Goal: Check status: Check status

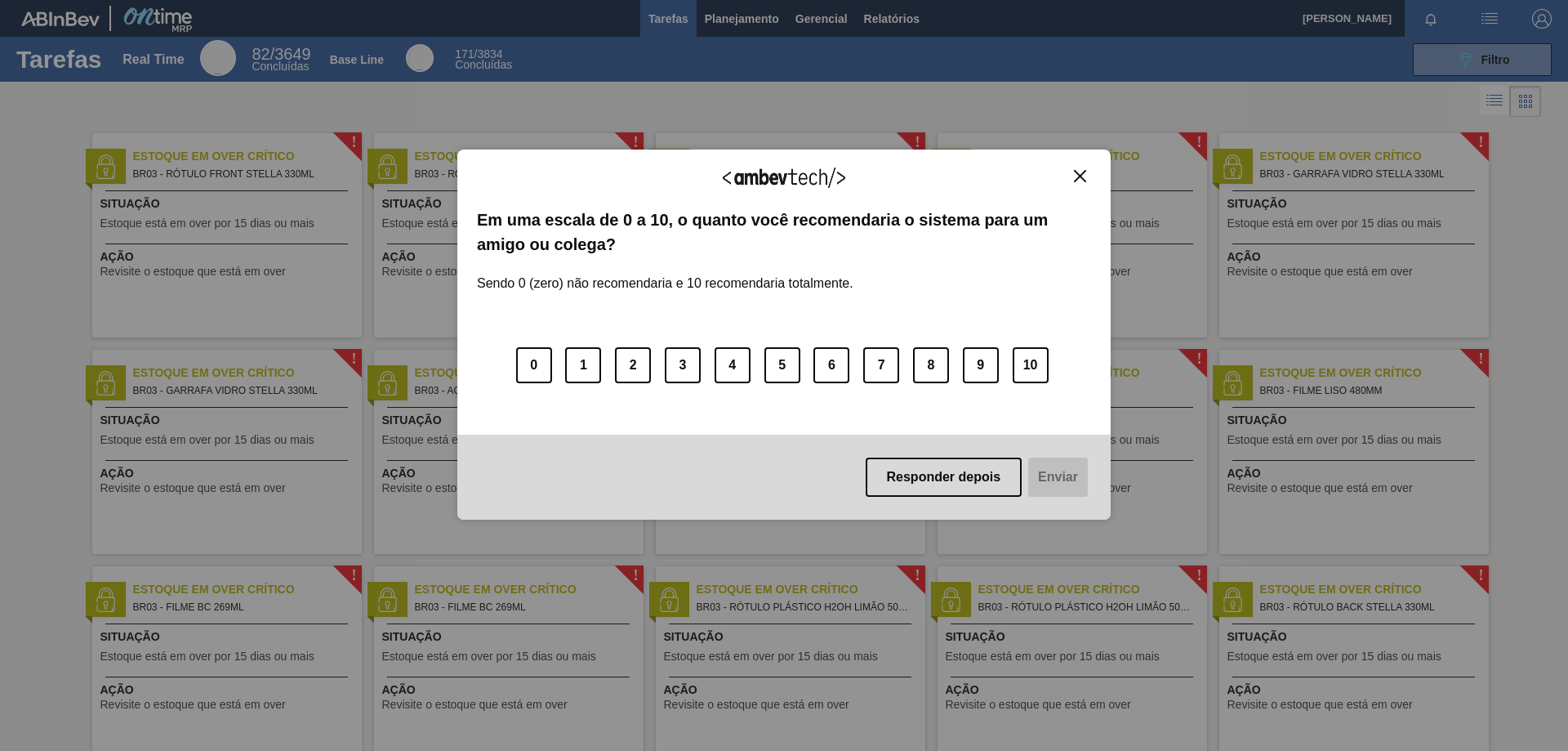
click at [1075, 175] on img "Close" at bounding box center [1079, 176] width 13 height 13
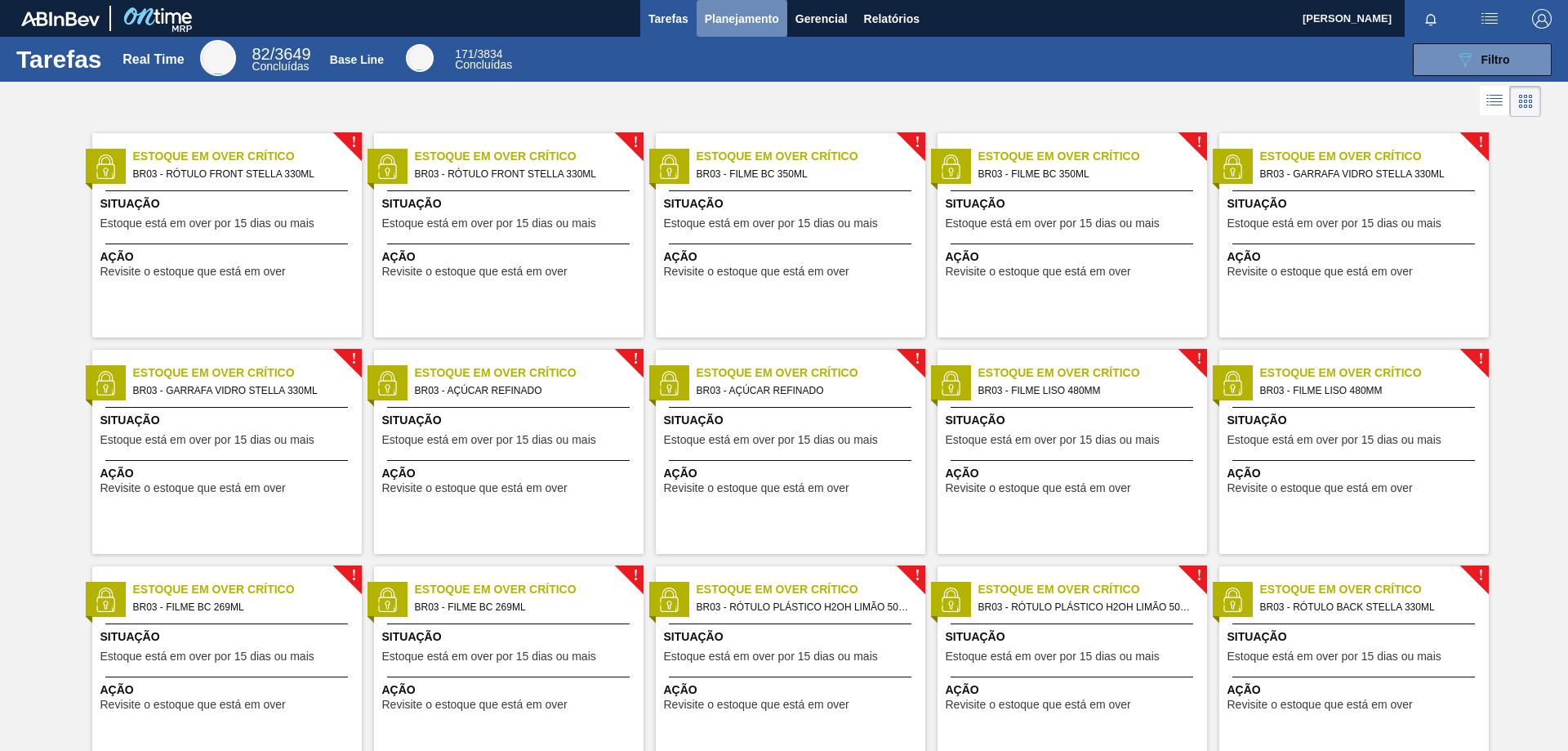
click at [766, 23] on span "Planejamento" at bounding box center [742, 18] width 75 height 19
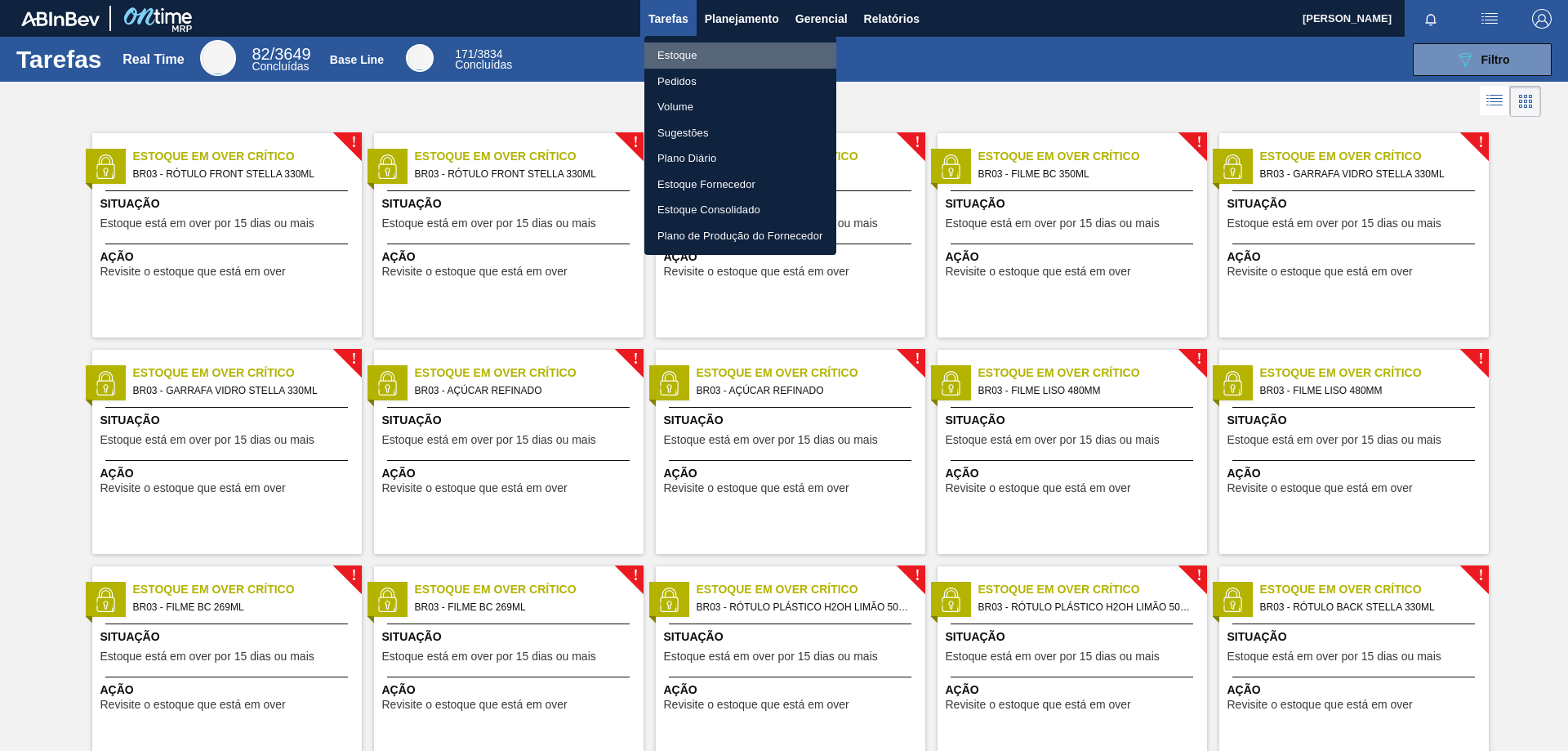
click at [686, 60] on li "Estoque" at bounding box center [740, 55] width 192 height 26
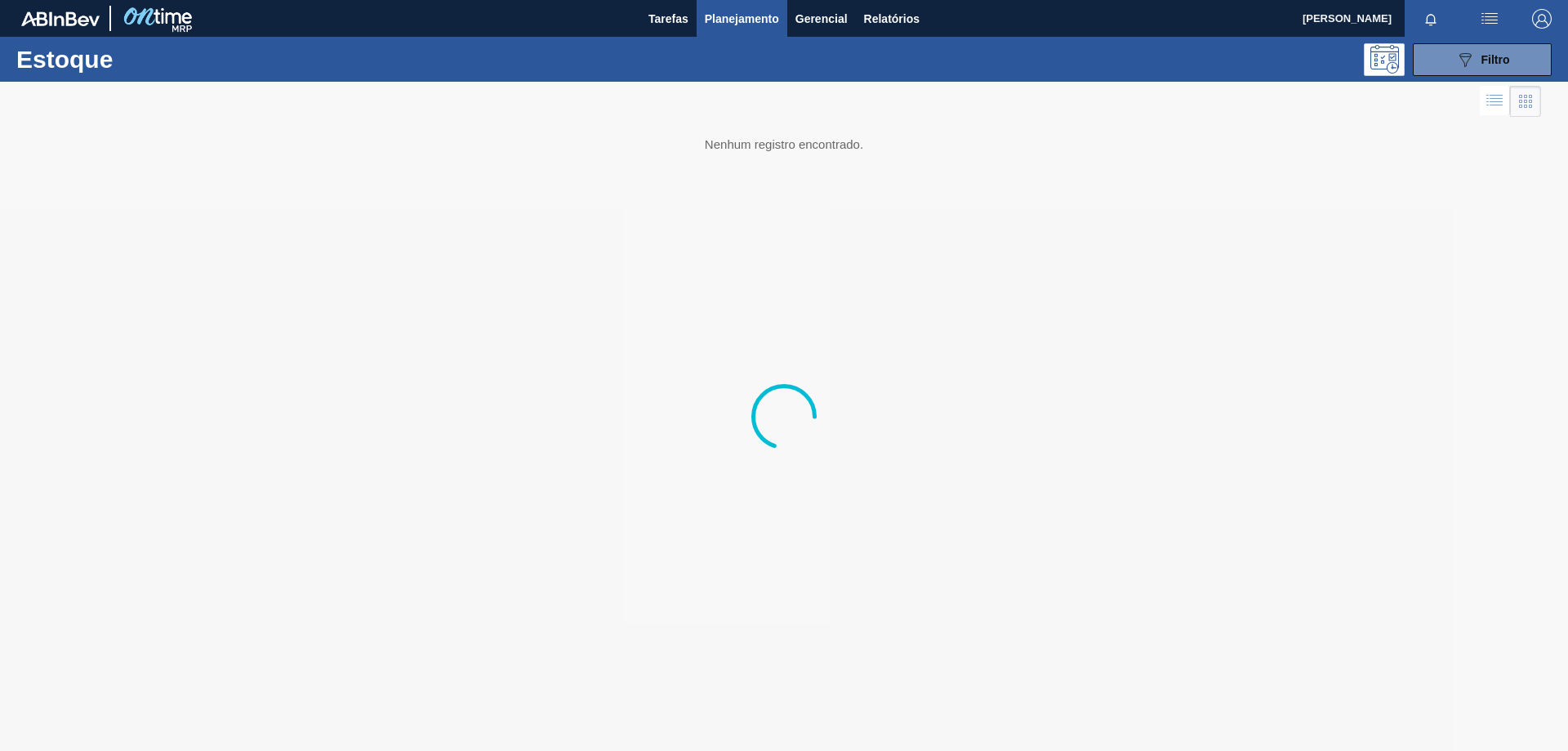
click at [744, 14] on span "Planejamento" at bounding box center [742, 18] width 75 height 19
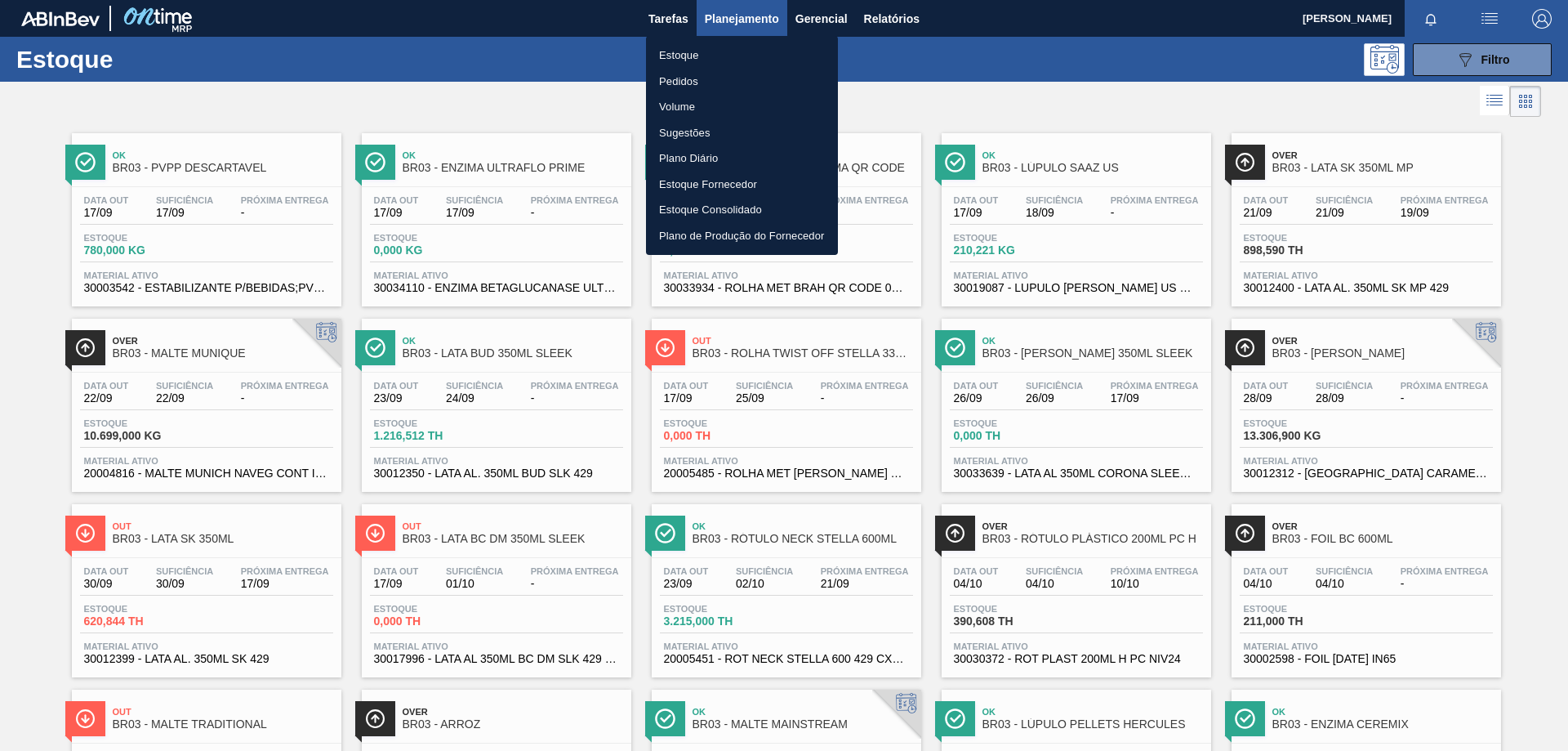
click at [688, 81] on li "Pedidos" at bounding box center [742, 81] width 192 height 26
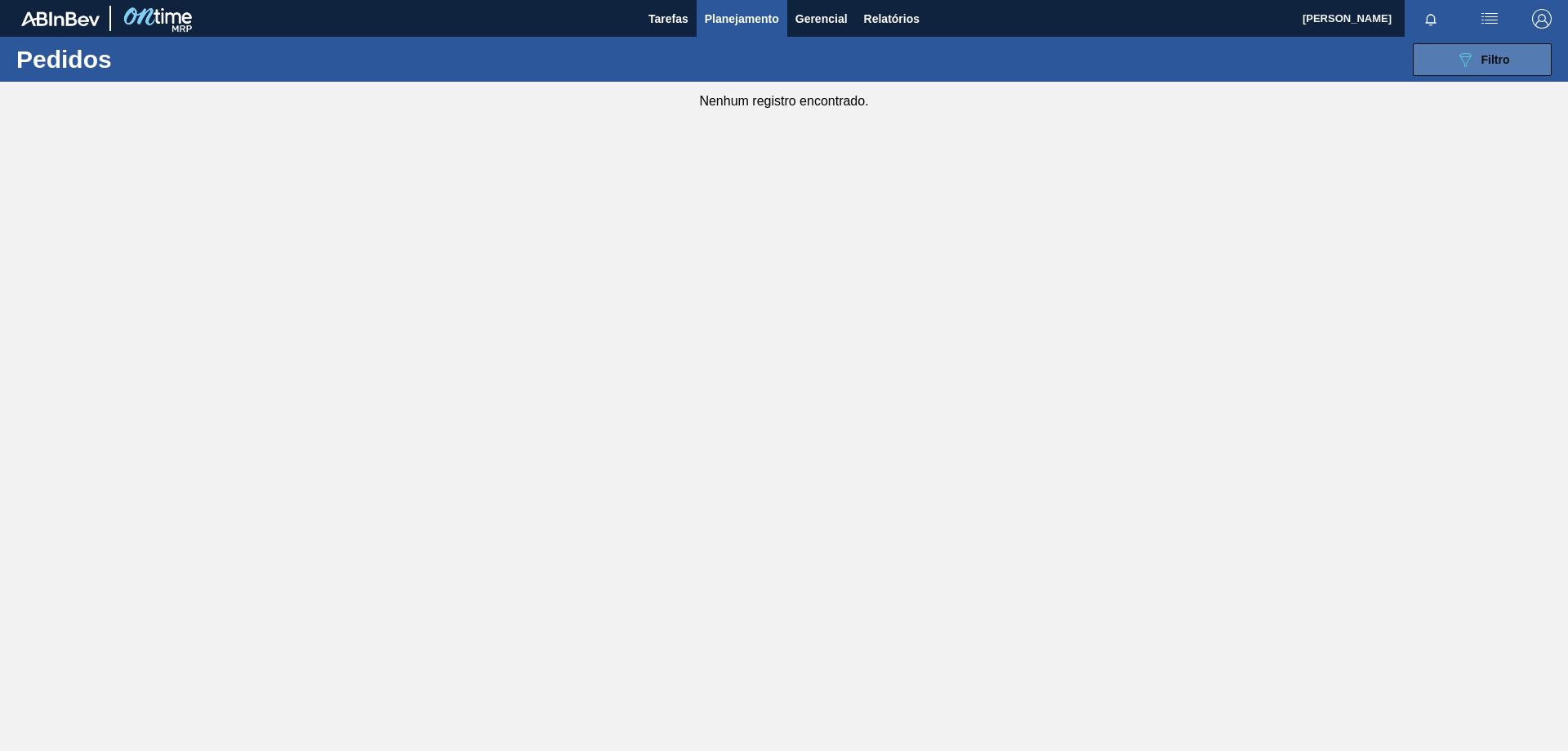
click at [1450, 65] on button "089F7B8B-B2A5-4AFE-B5C0-19BA573D28AC Filtro" at bounding box center [1483, 60] width 139 height 33
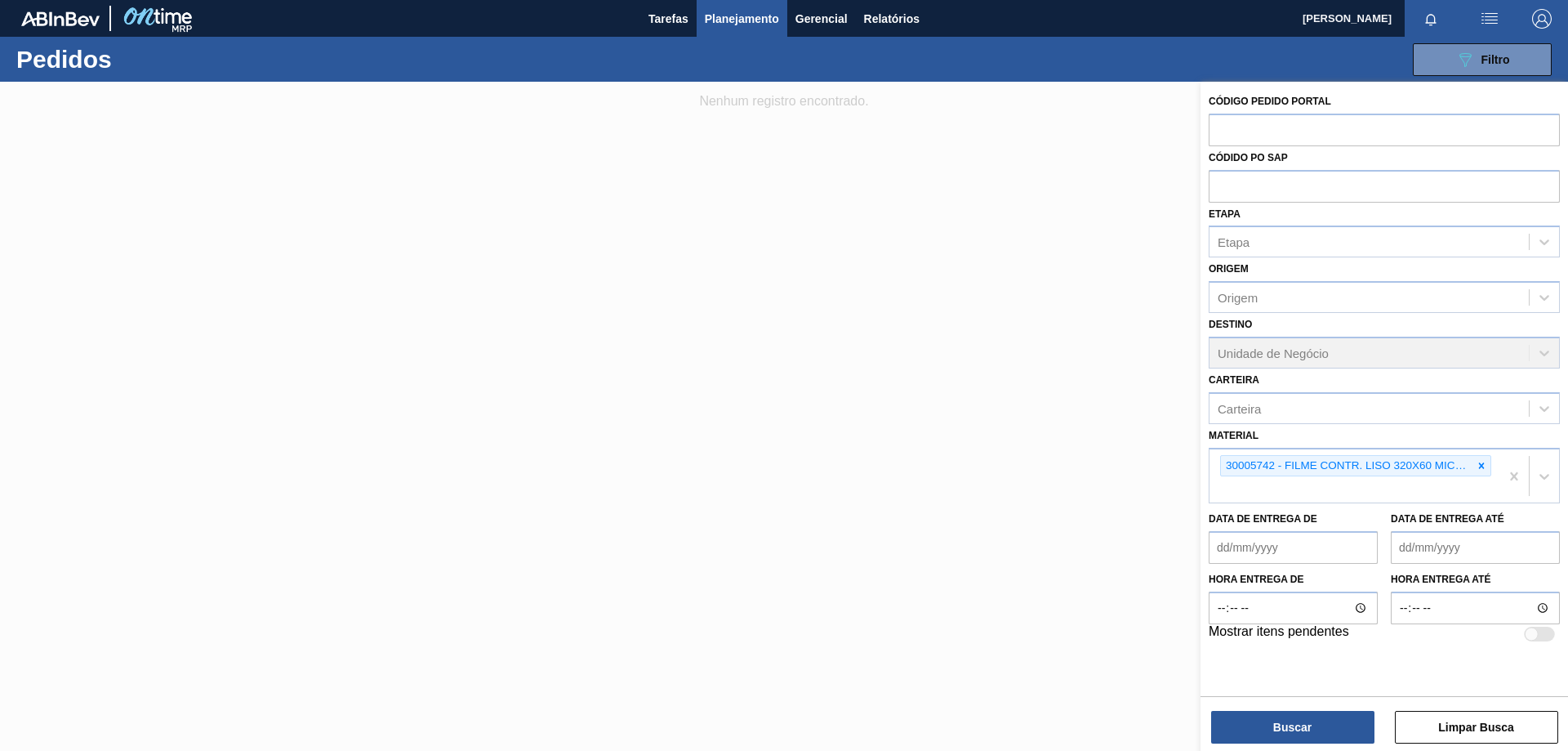
click at [893, 208] on div at bounding box center [784, 457] width 1568 height 751
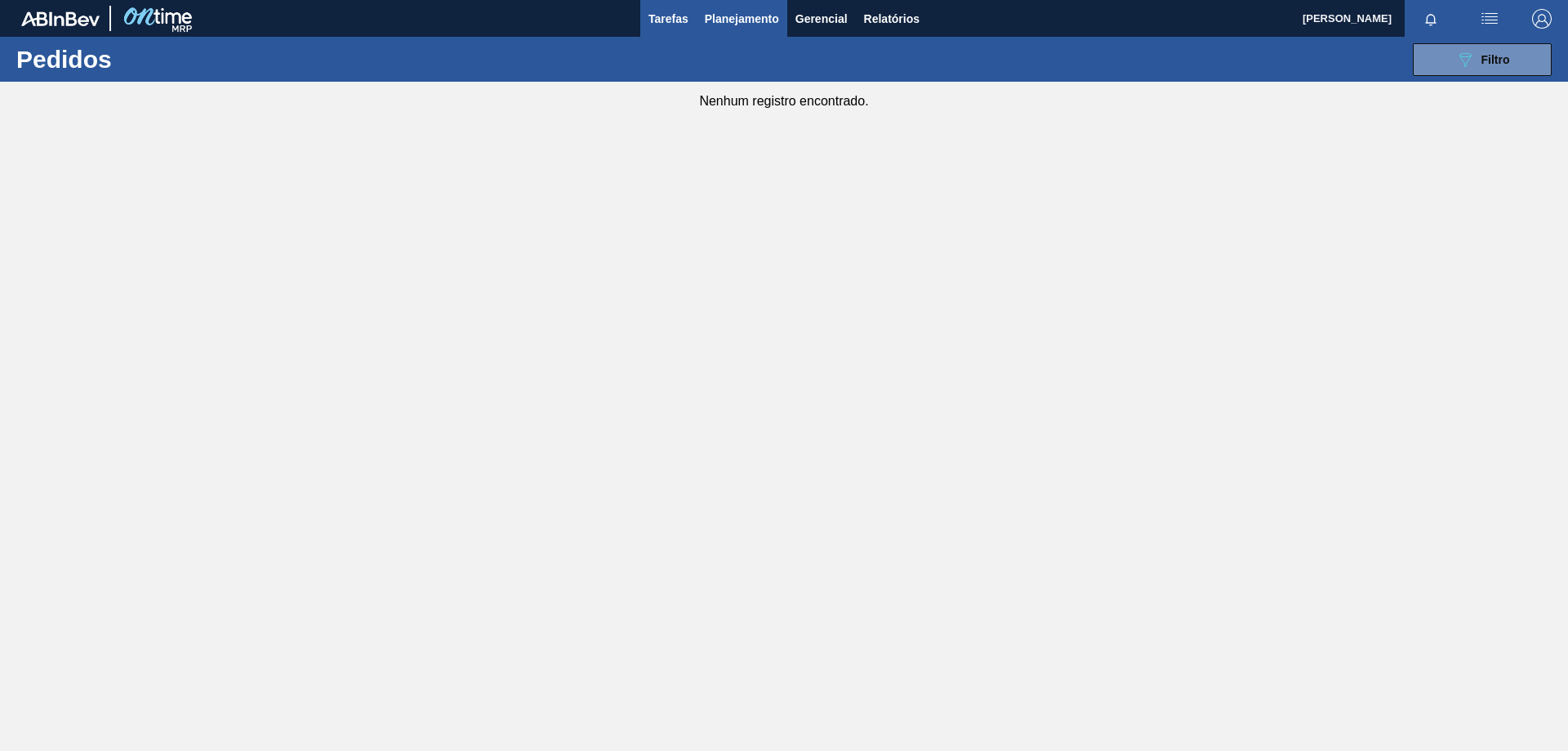
click at [677, 24] on span "Tarefas" at bounding box center [669, 18] width 40 height 19
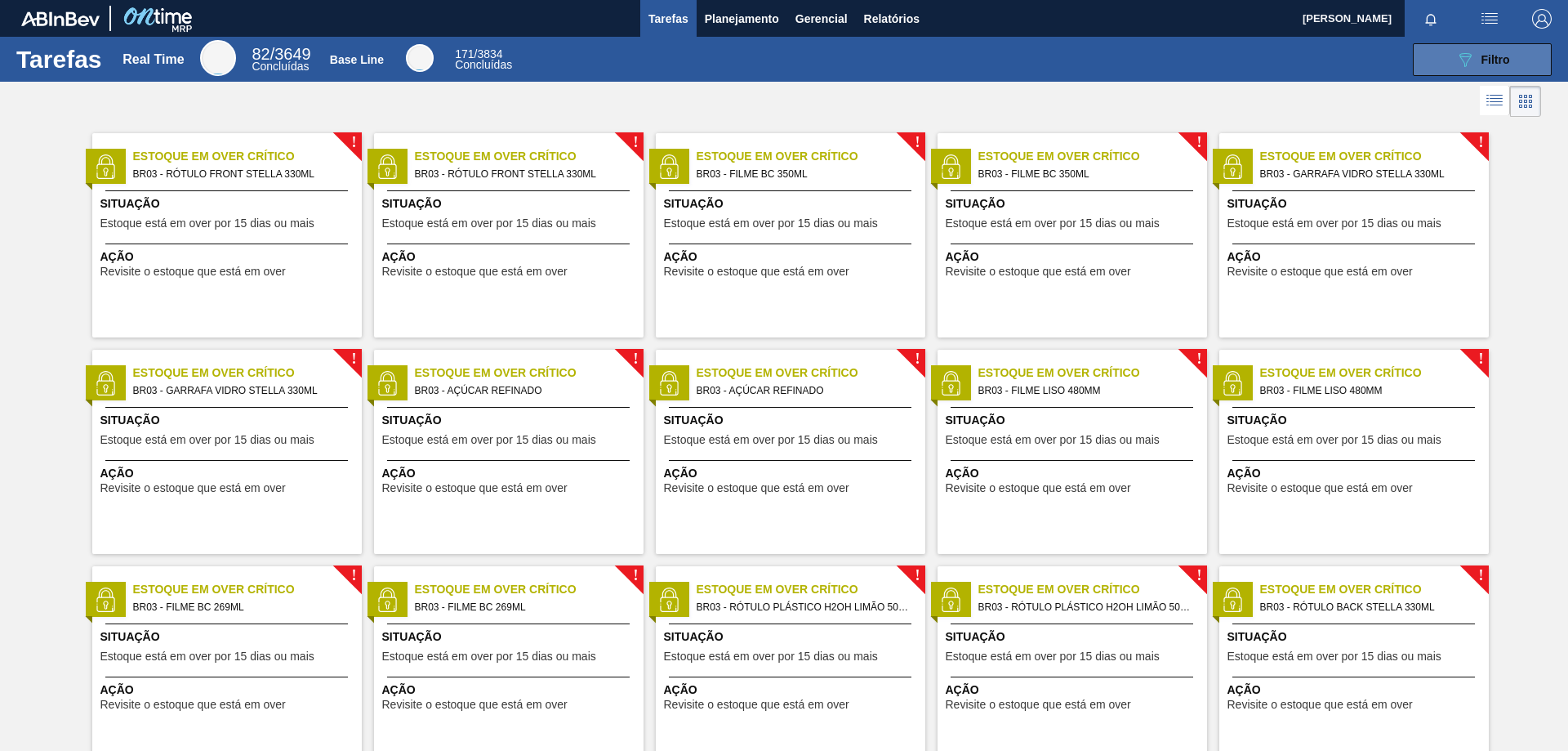
click at [1477, 68] on div "089F7B8B-B2A5-4AFE-B5C0-19BA573D28AC Filtro" at bounding box center [1483, 59] width 54 height 19
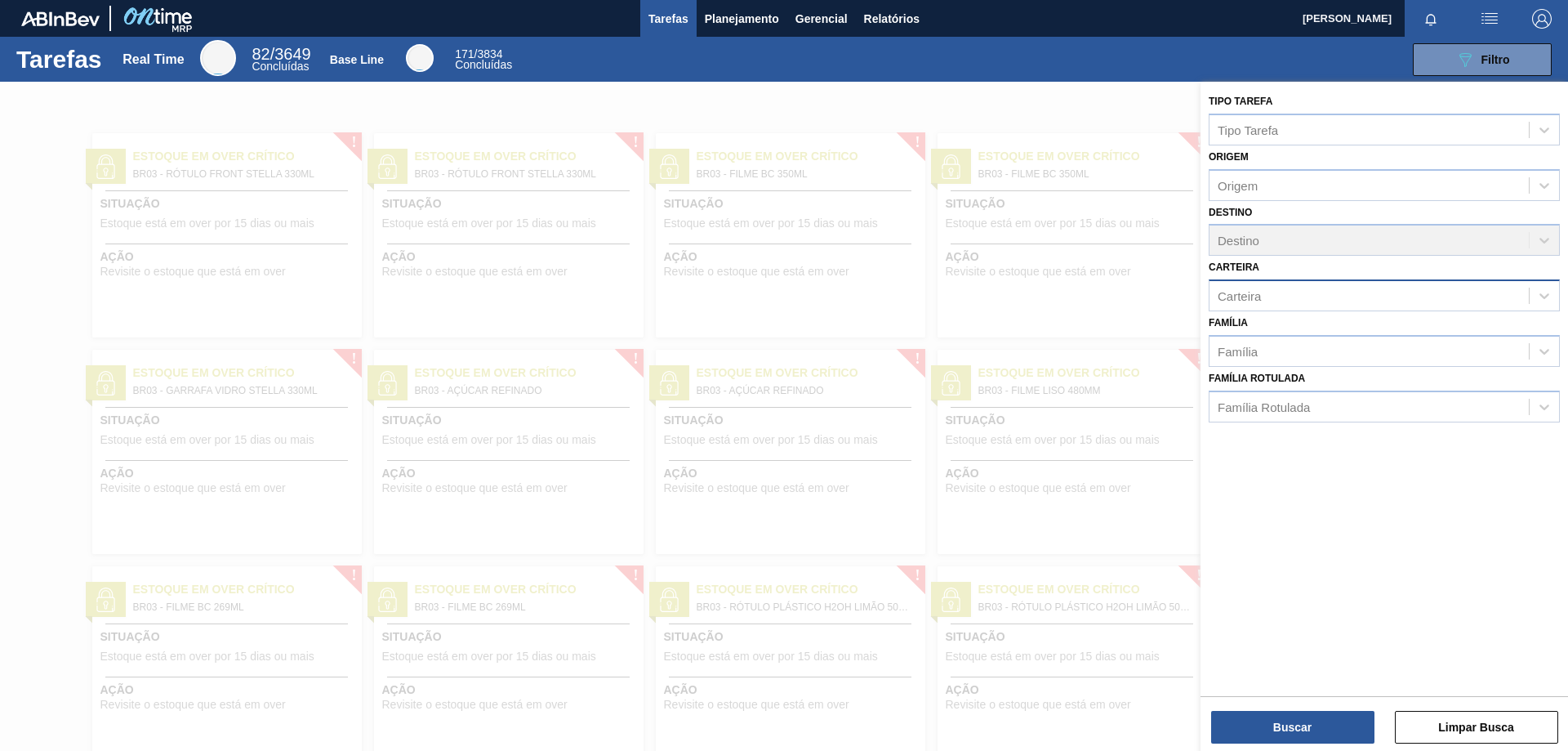
click at [1300, 291] on div "Carteira" at bounding box center [1369, 296] width 319 height 23
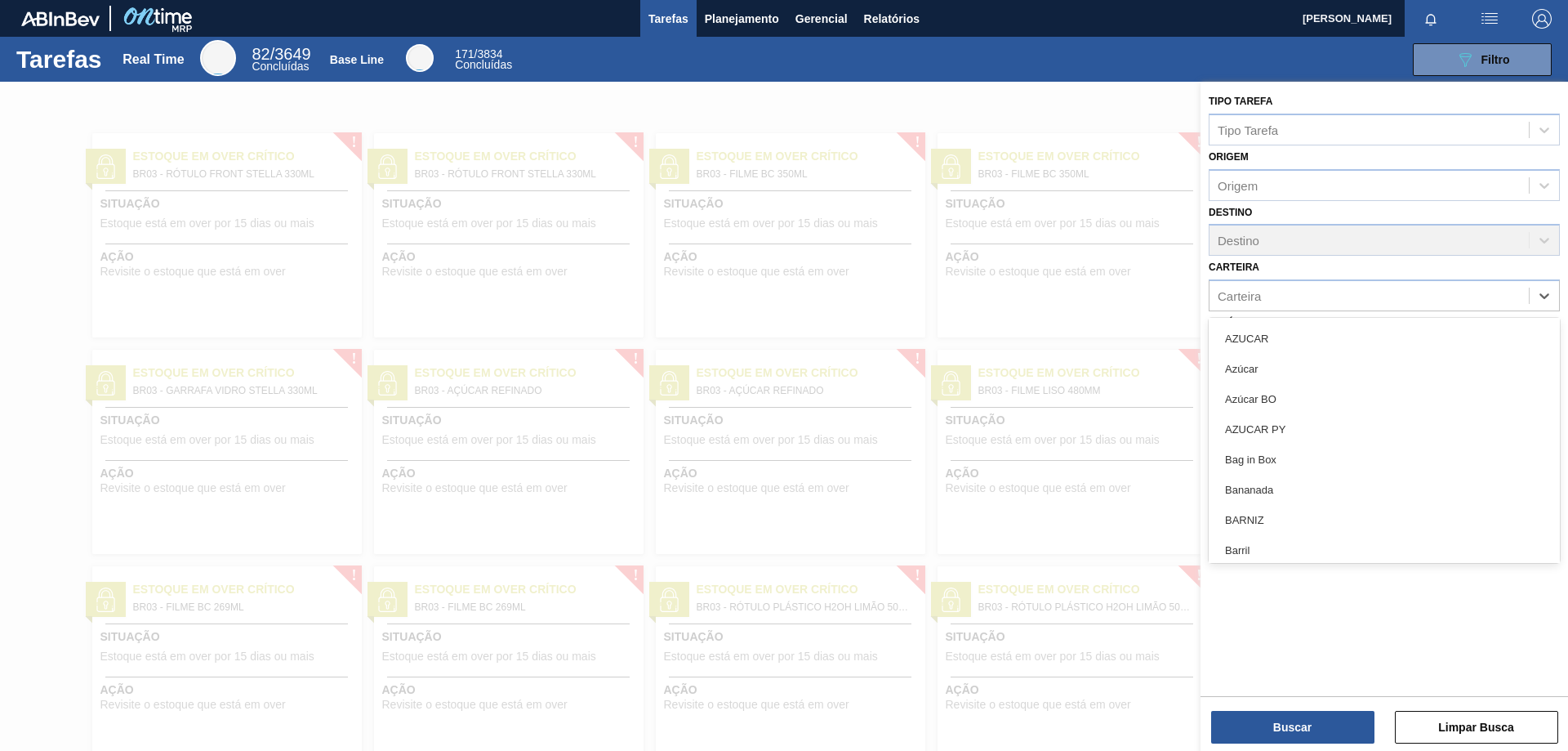
scroll to position [81, 0]
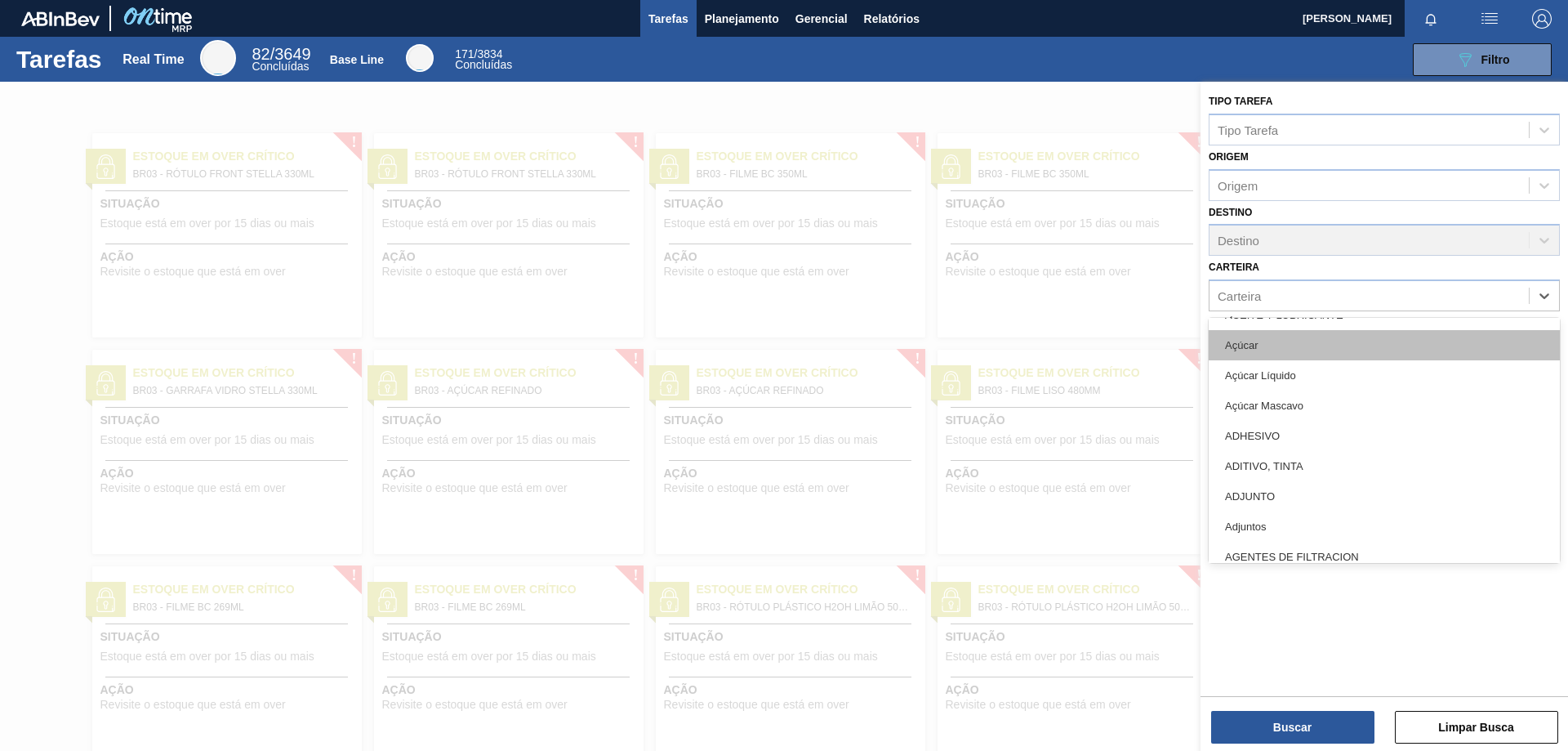
click at [1271, 344] on div "Açúcar" at bounding box center [1384, 345] width 351 height 30
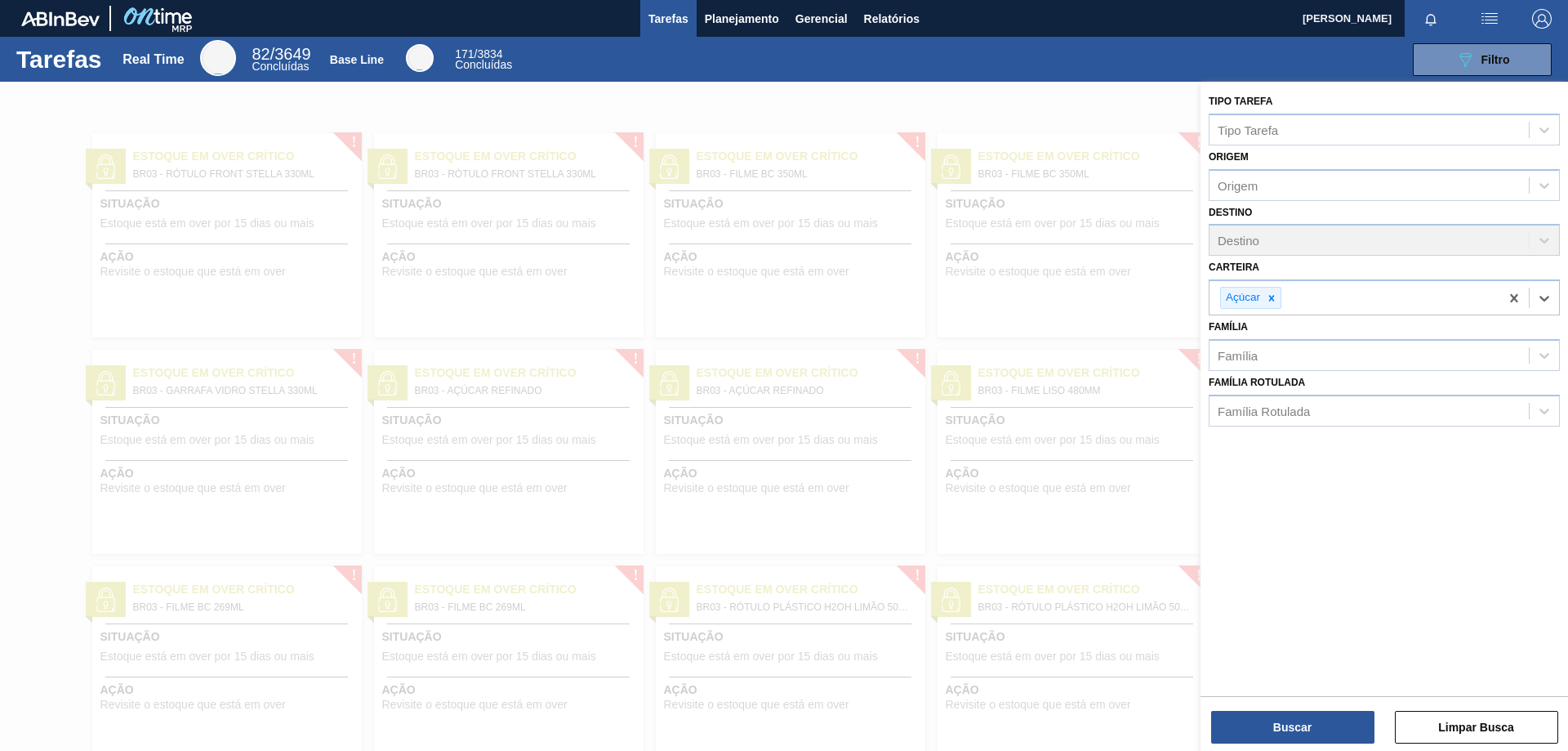
click at [1265, 237] on div "Destino Destino" at bounding box center [1384, 229] width 351 height 55
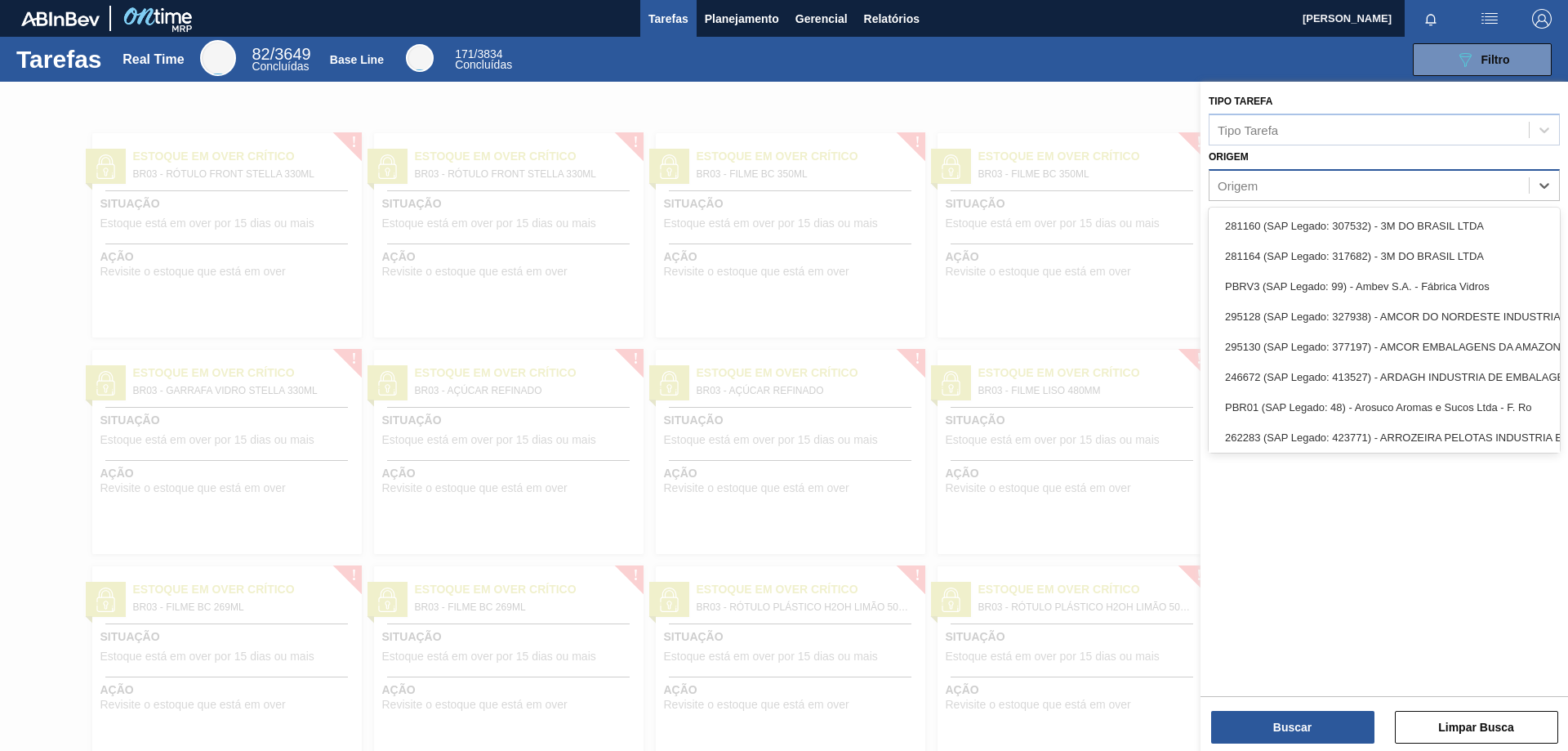
click at [1284, 193] on div "Origem" at bounding box center [1369, 185] width 319 height 23
click at [1284, 188] on div "Origem" at bounding box center [1369, 185] width 319 height 23
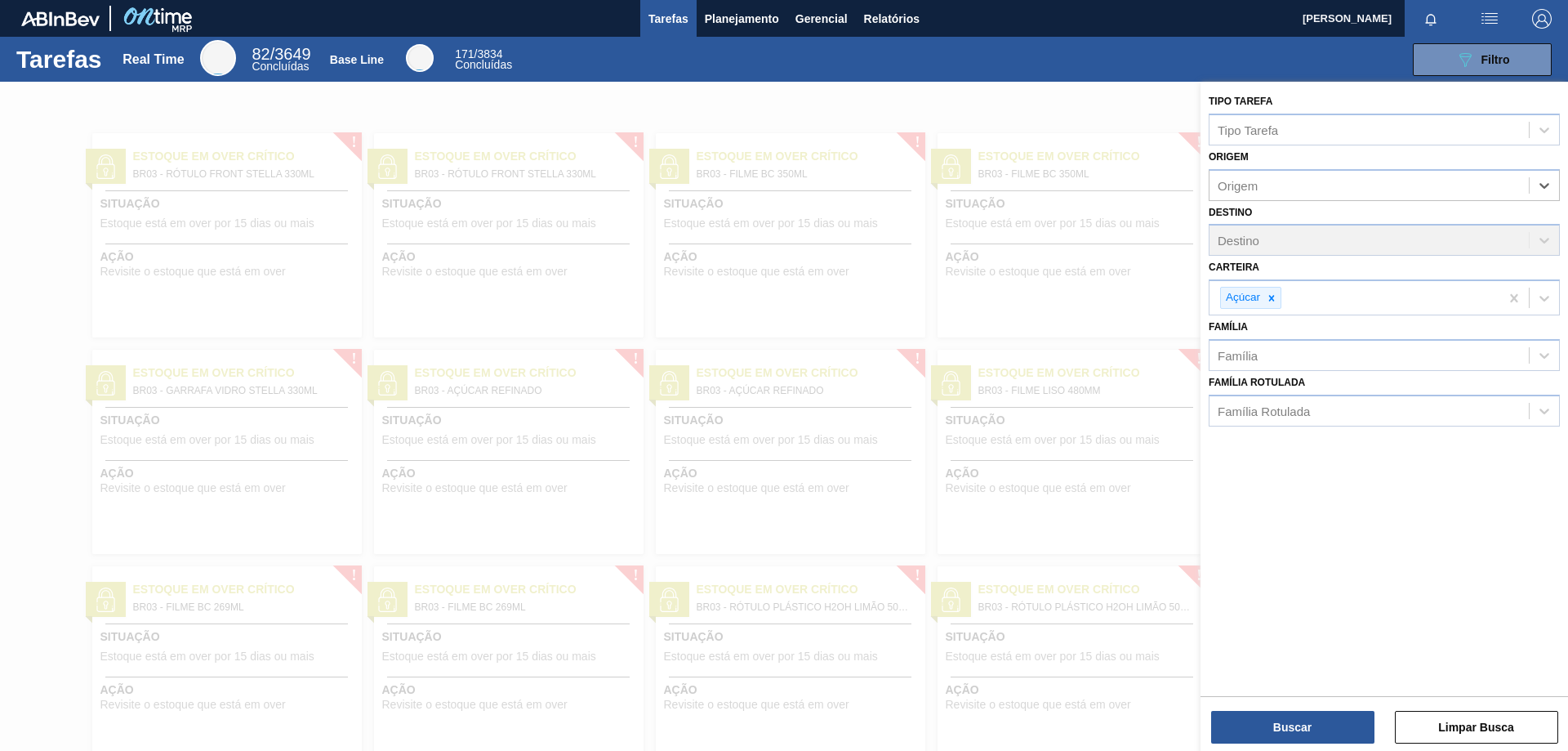
click at [1295, 234] on div "Destino Destino" at bounding box center [1384, 229] width 351 height 55
click at [1296, 725] on button "Buscar" at bounding box center [1292, 727] width 163 height 33
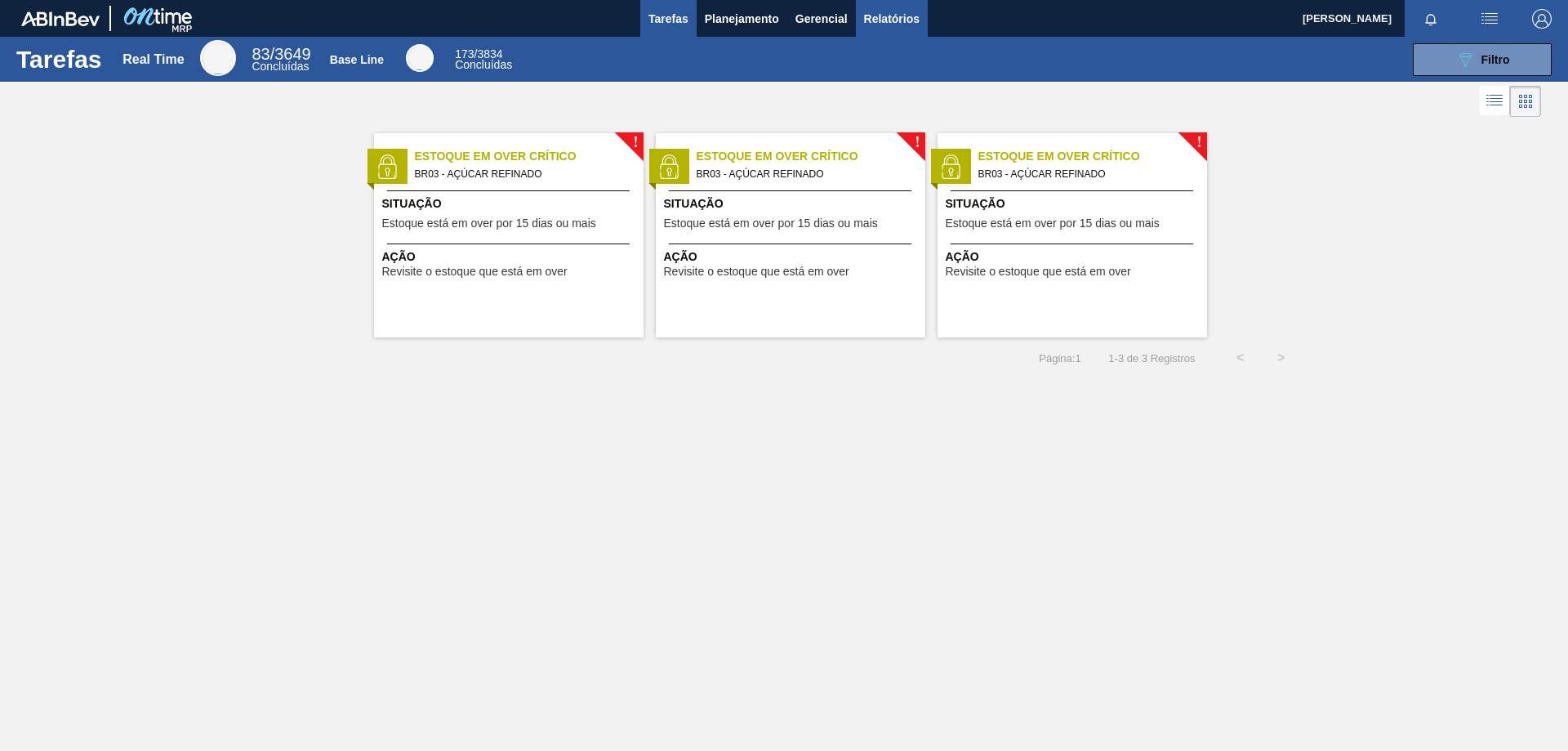
click at [869, 13] on span "Relatórios" at bounding box center [892, 18] width 55 height 19
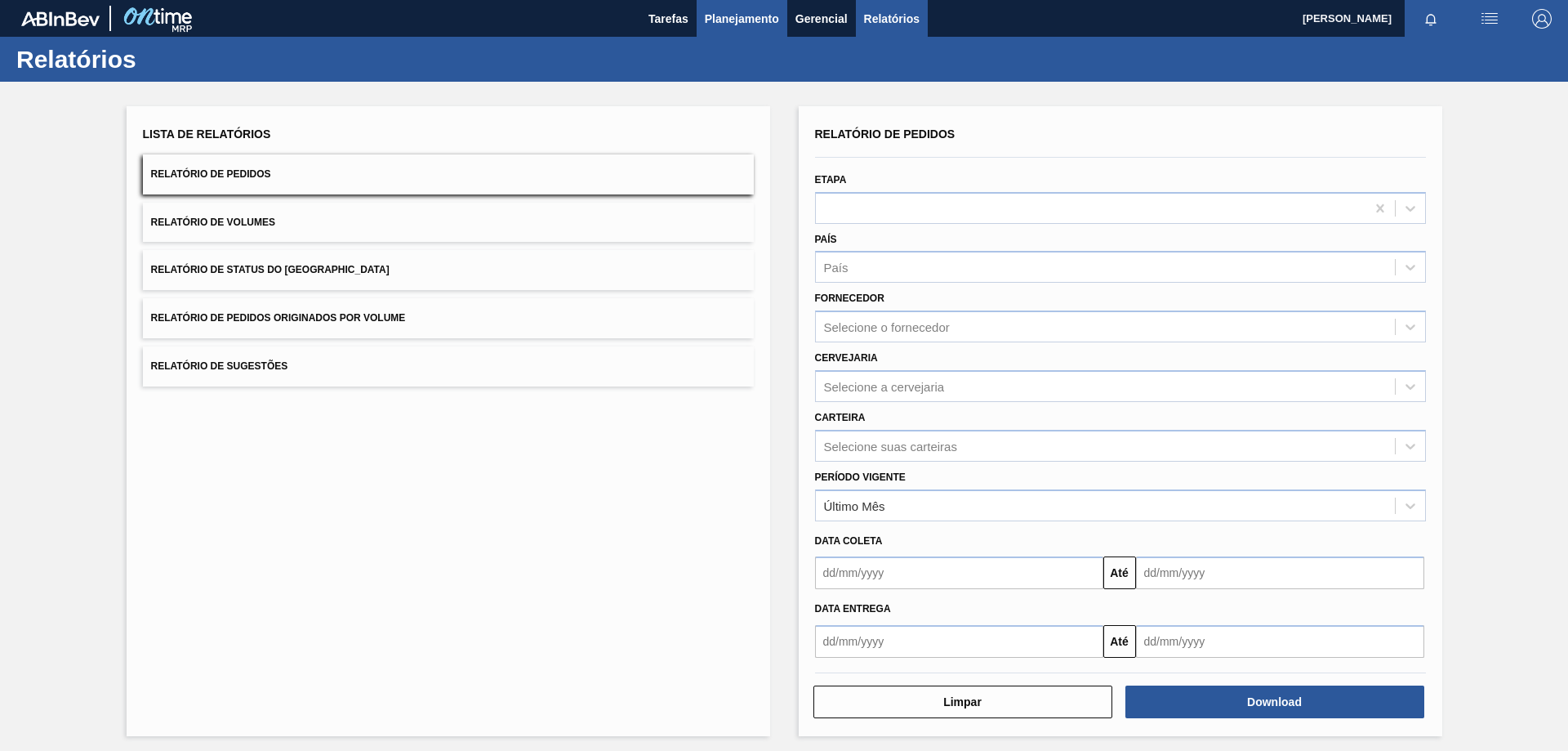
click at [772, 18] on span "Planejamento" at bounding box center [742, 18] width 75 height 19
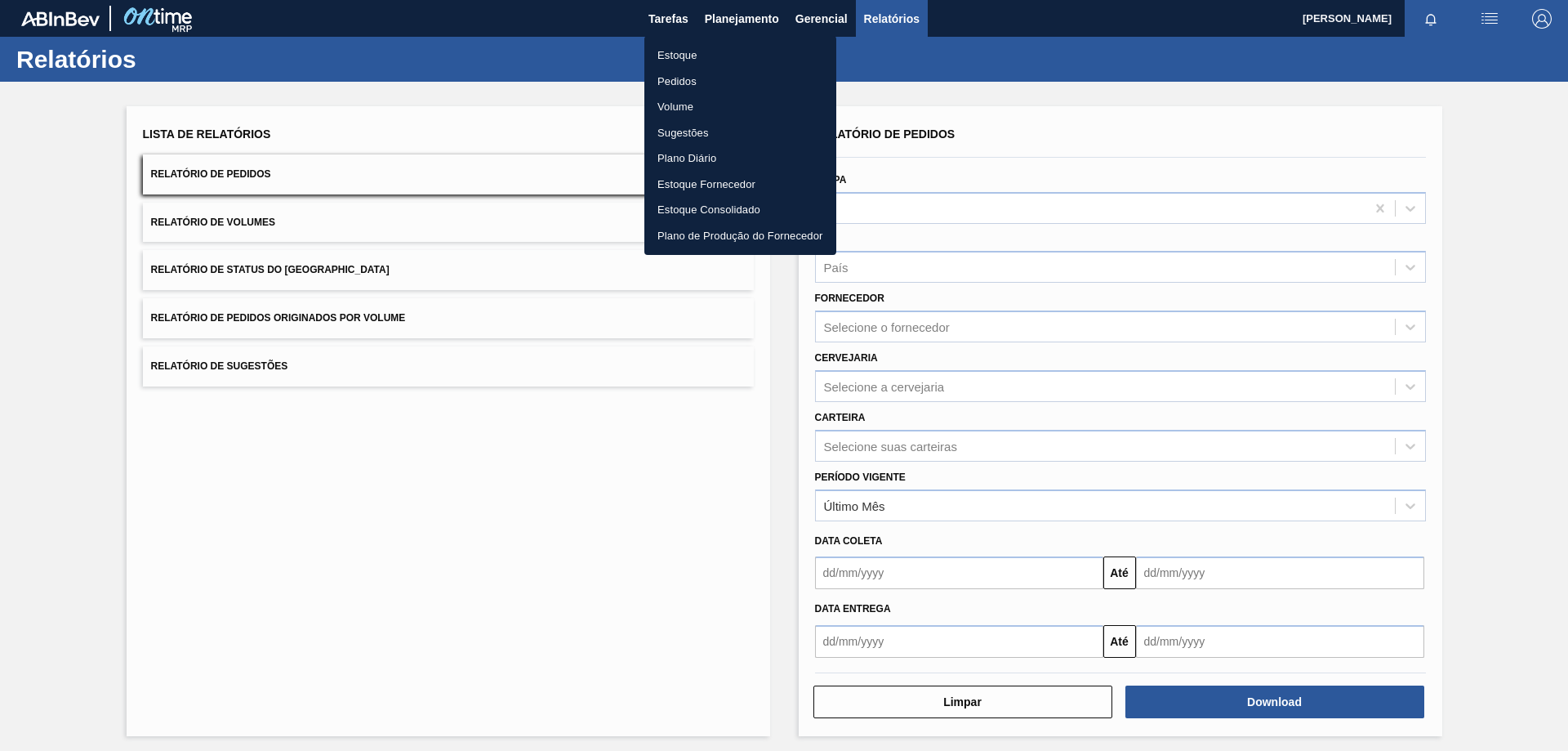
click at [691, 85] on li "Pedidos" at bounding box center [740, 81] width 192 height 26
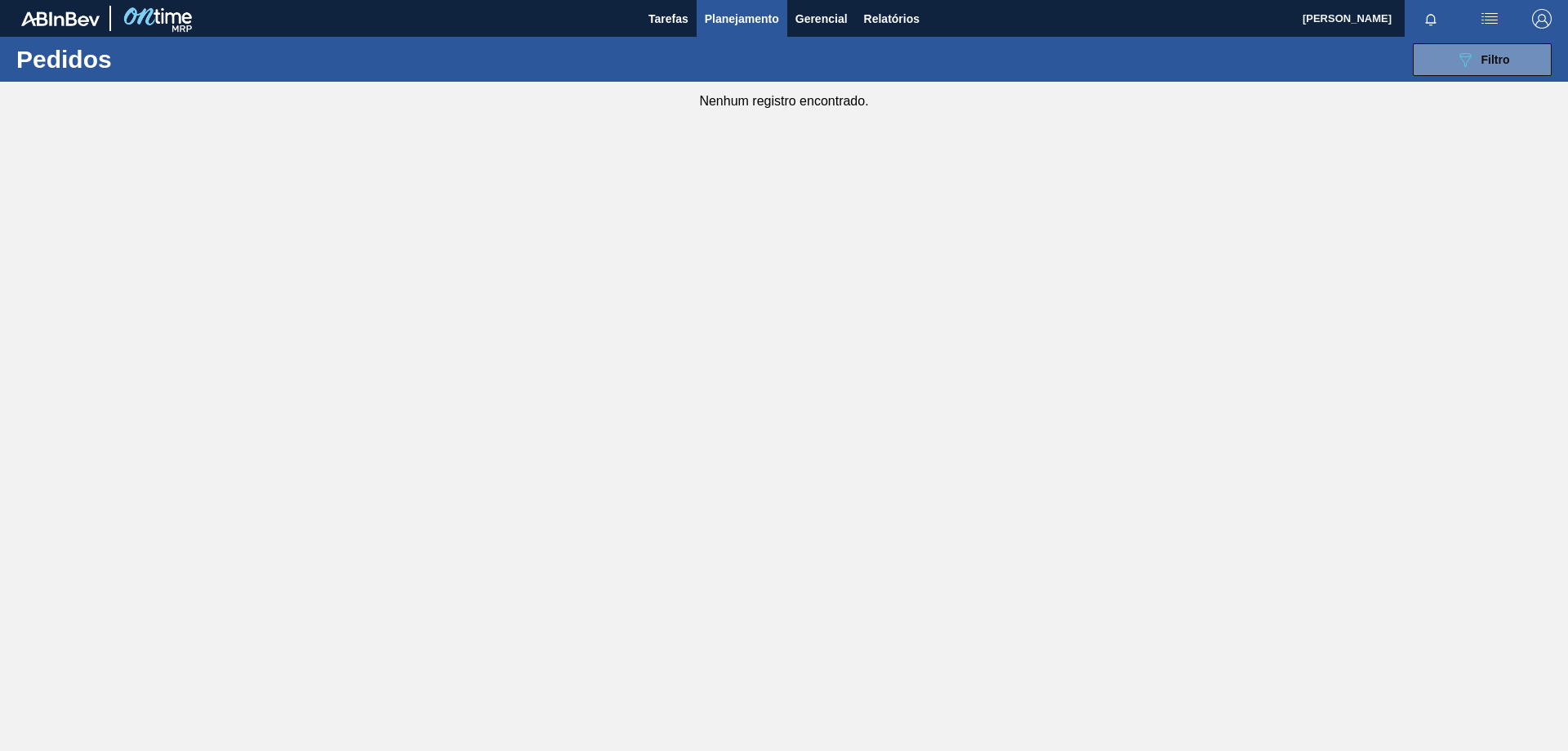
click at [1469, 42] on div "089F7B8B-B2A5-4AFE-B5C0-19BA573D28AC Filtro Código Pedido Portal Códido PO SAP …" at bounding box center [910, 60] width 1299 height 49
click at [1463, 50] on icon "089F7B8B-B2A5-4AFE-B5C0-19BA573D28AC" at bounding box center [1465, 59] width 19 height 19
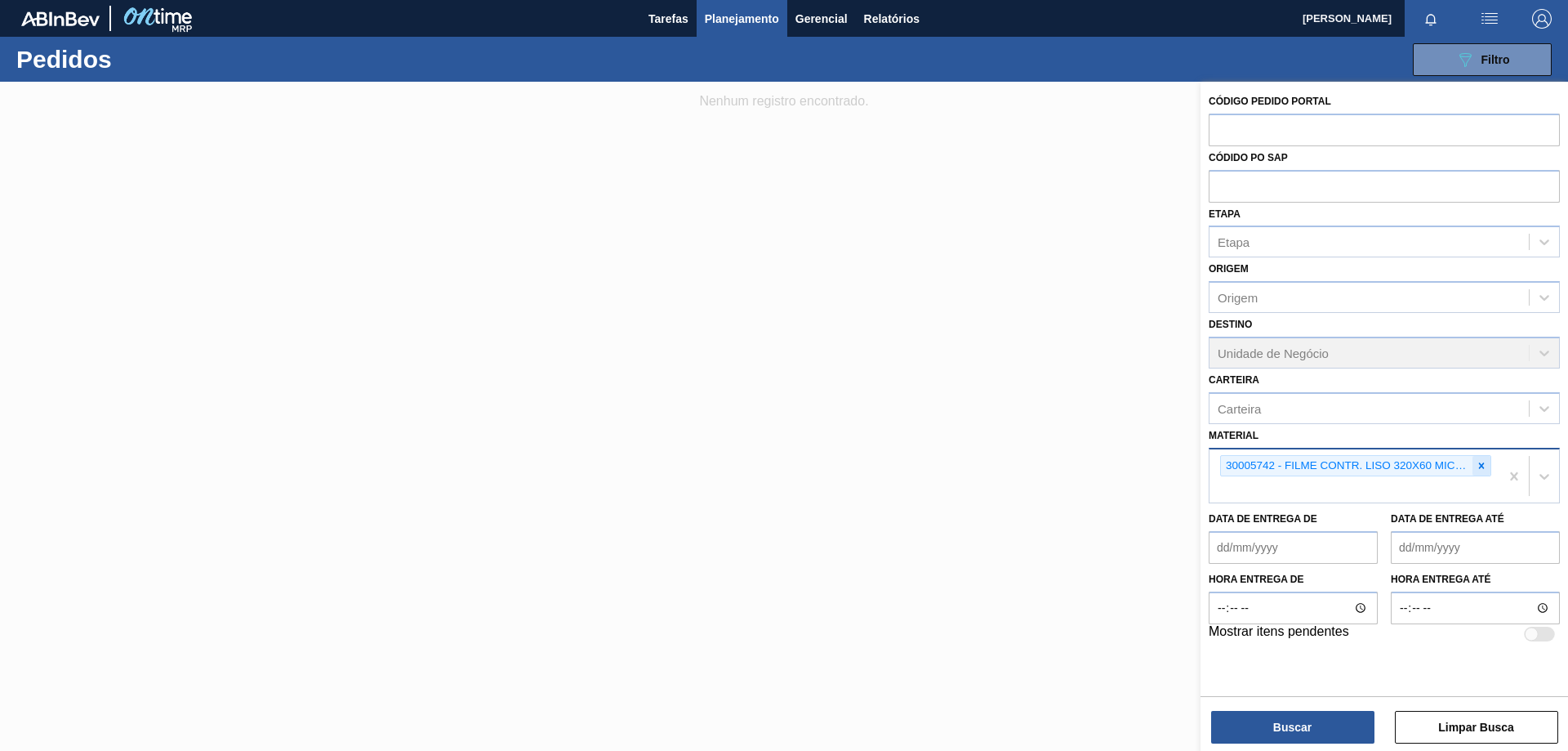
click at [1481, 463] on icon at bounding box center [1482, 466] width 12 height 12
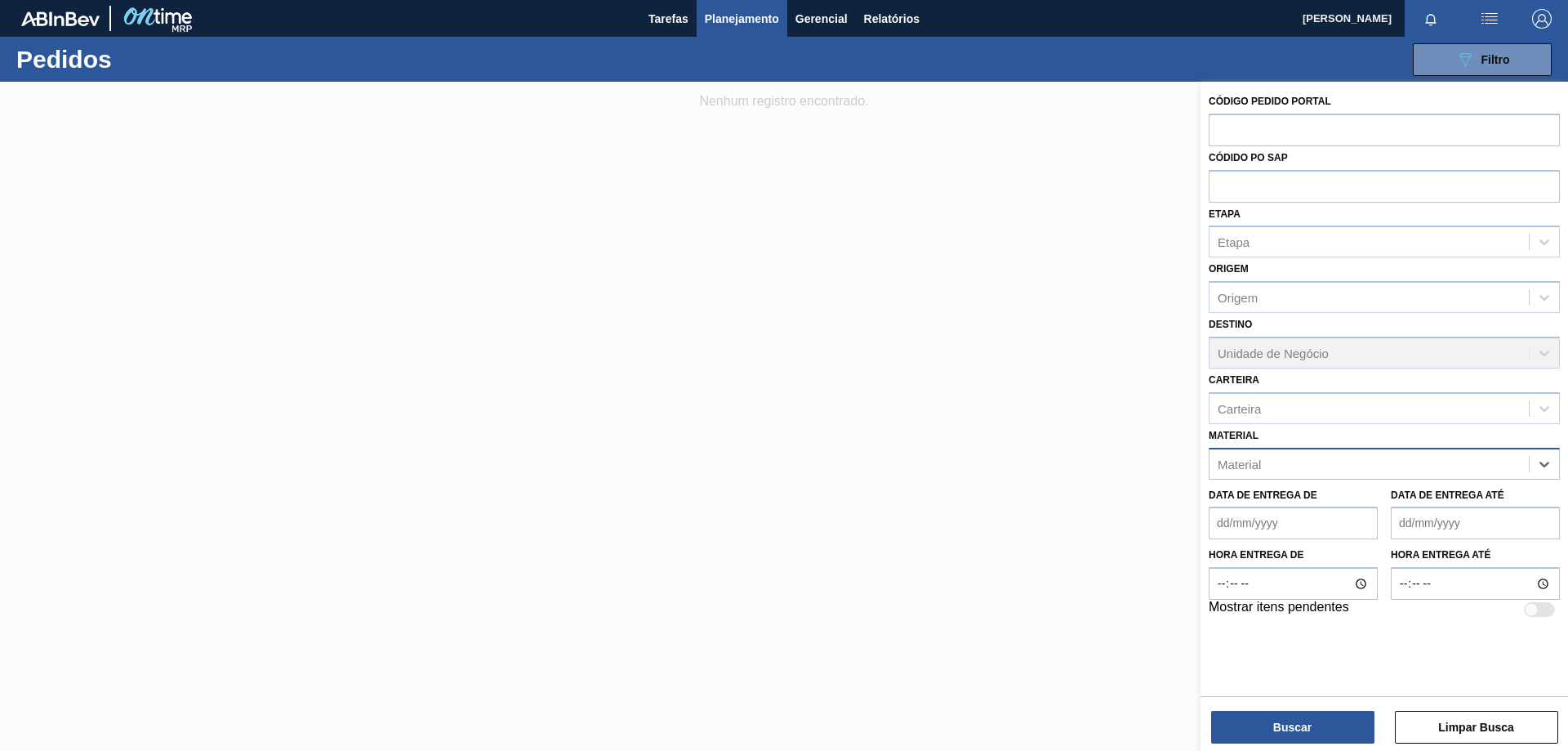
click at [1301, 452] on div "Material" at bounding box center [1369, 464] width 319 height 23
type input "30002626"
click at [1274, 486] on div "30002626 - GARRAFA CORONA 330 IN65" at bounding box center [1384, 505] width 351 height 37
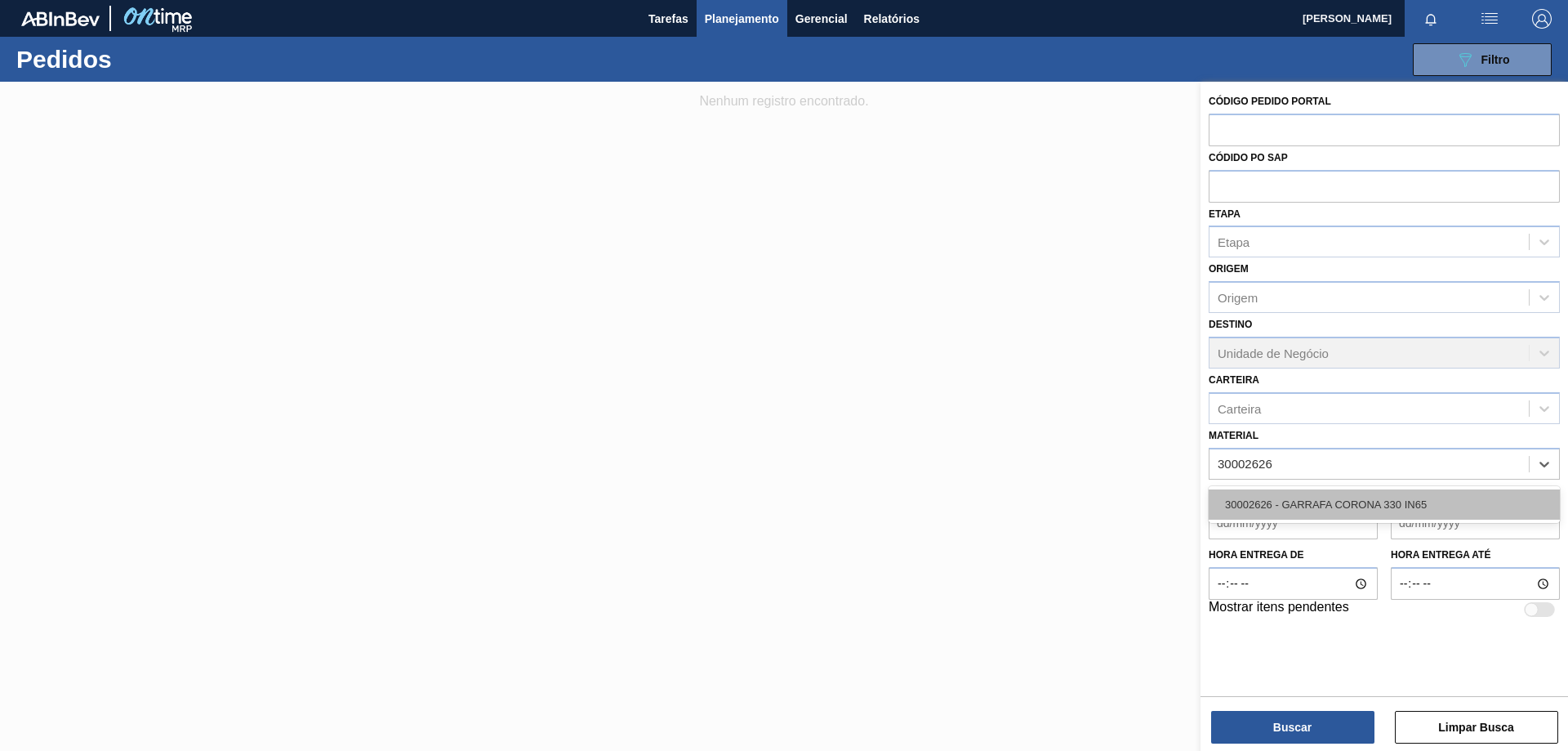
click at [1278, 493] on div "30002626 - GARRAFA CORONA 330 IN65" at bounding box center [1384, 505] width 351 height 30
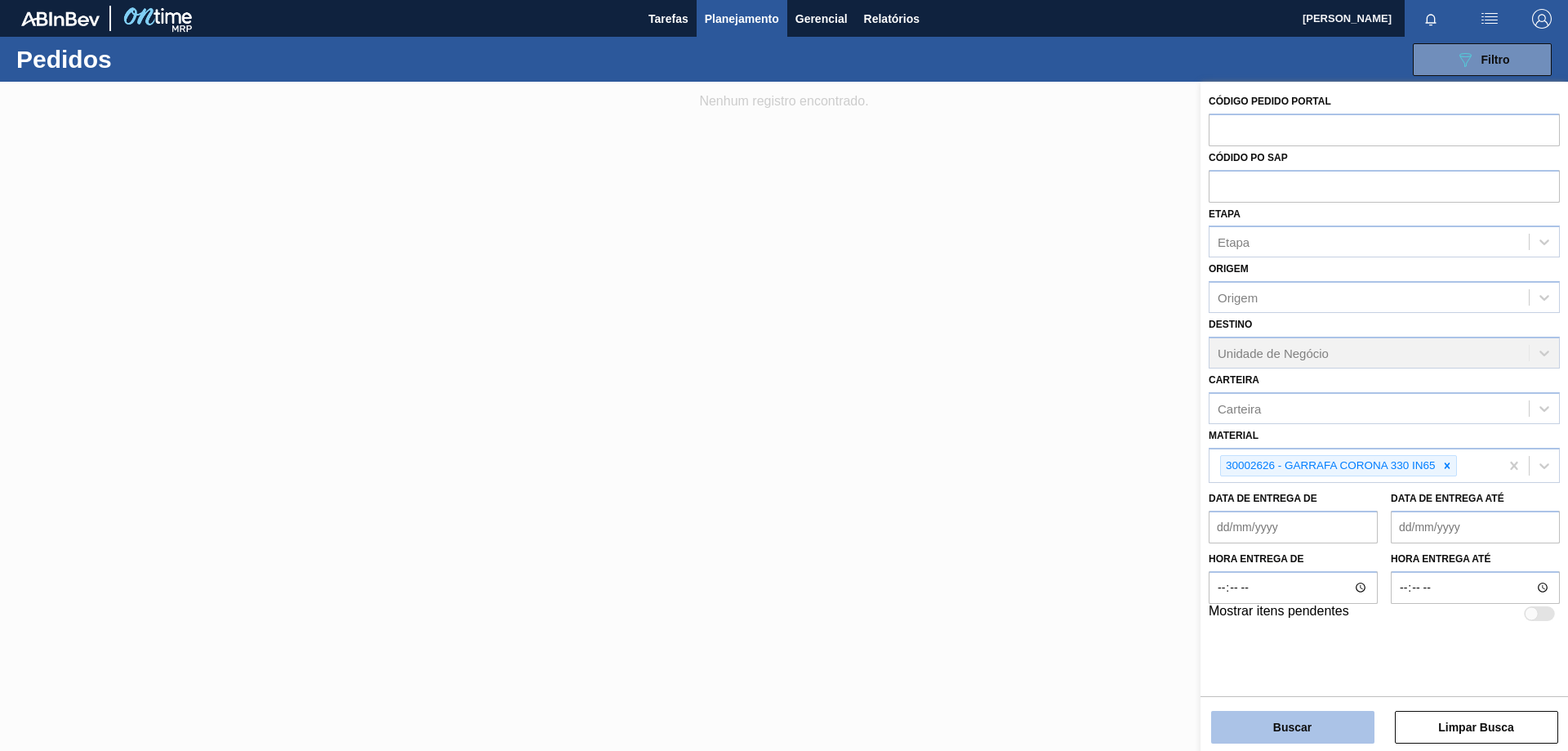
click at [1304, 724] on button "Buscar" at bounding box center [1292, 727] width 163 height 33
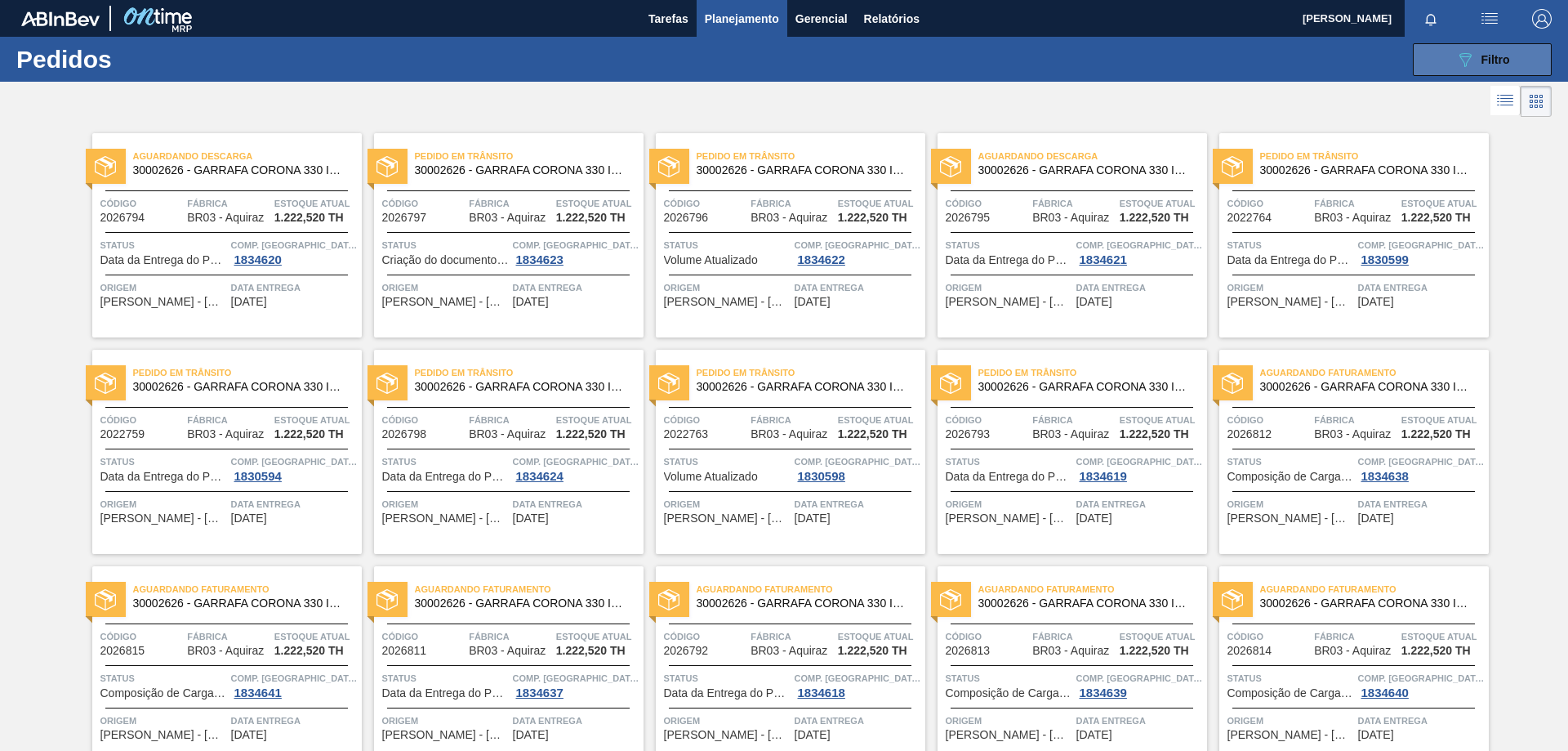
click at [1436, 47] on button "089F7B8B-B2A5-4AFE-B5C0-19BA573D28AC Filtro" at bounding box center [1483, 60] width 139 height 33
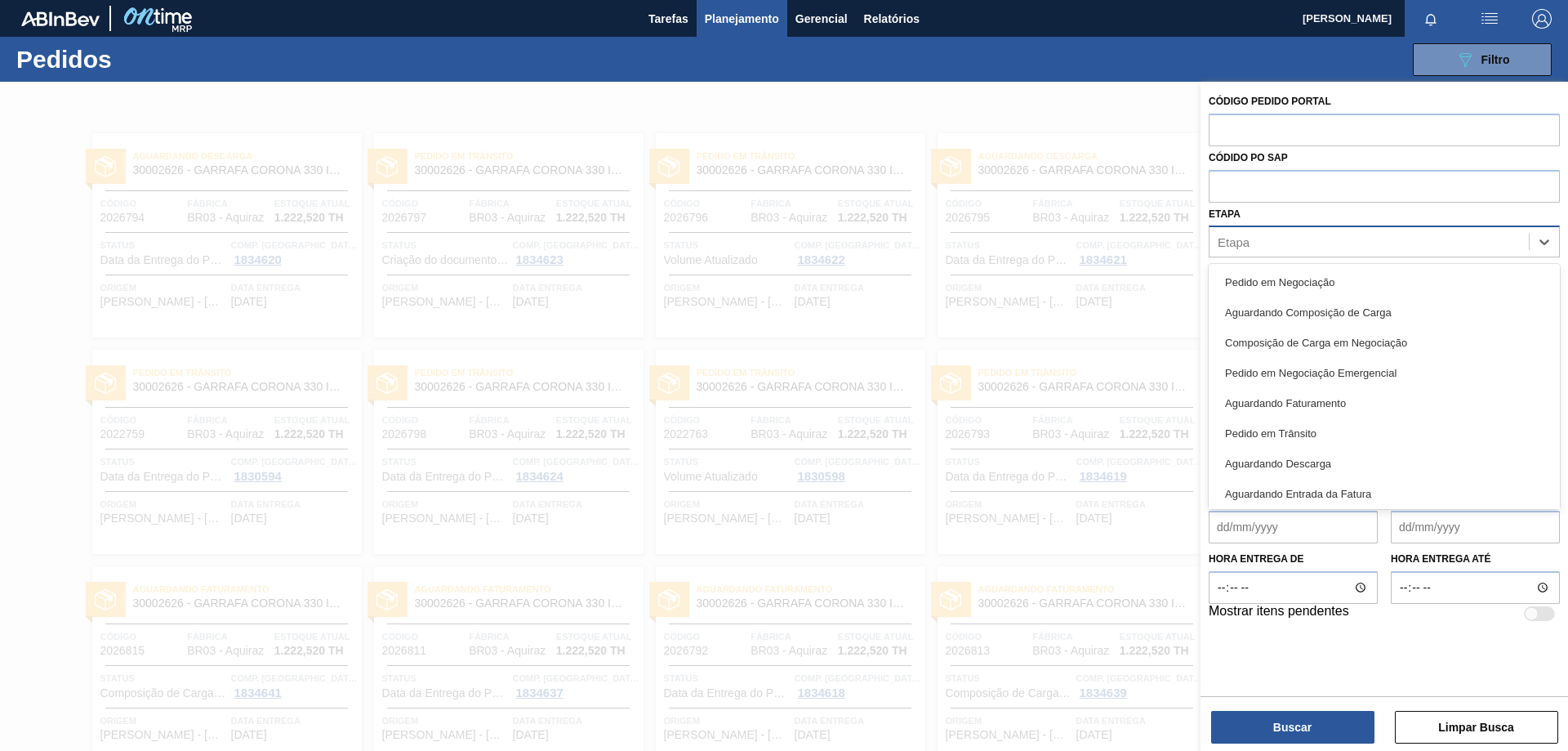
click at [1261, 242] on div "Etapa" at bounding box center [1369, 242] width 319 height 23
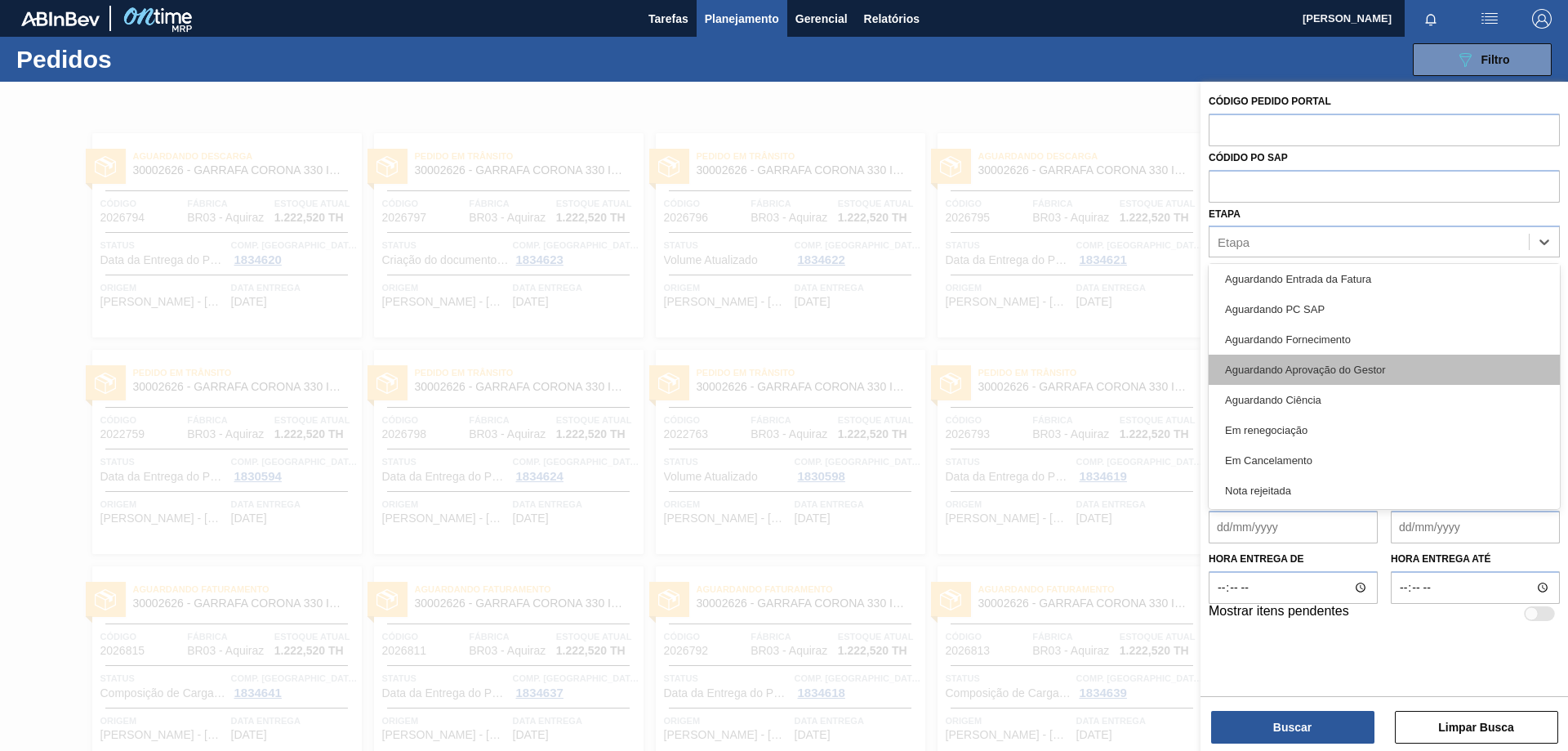
scroll to position [133, 0]
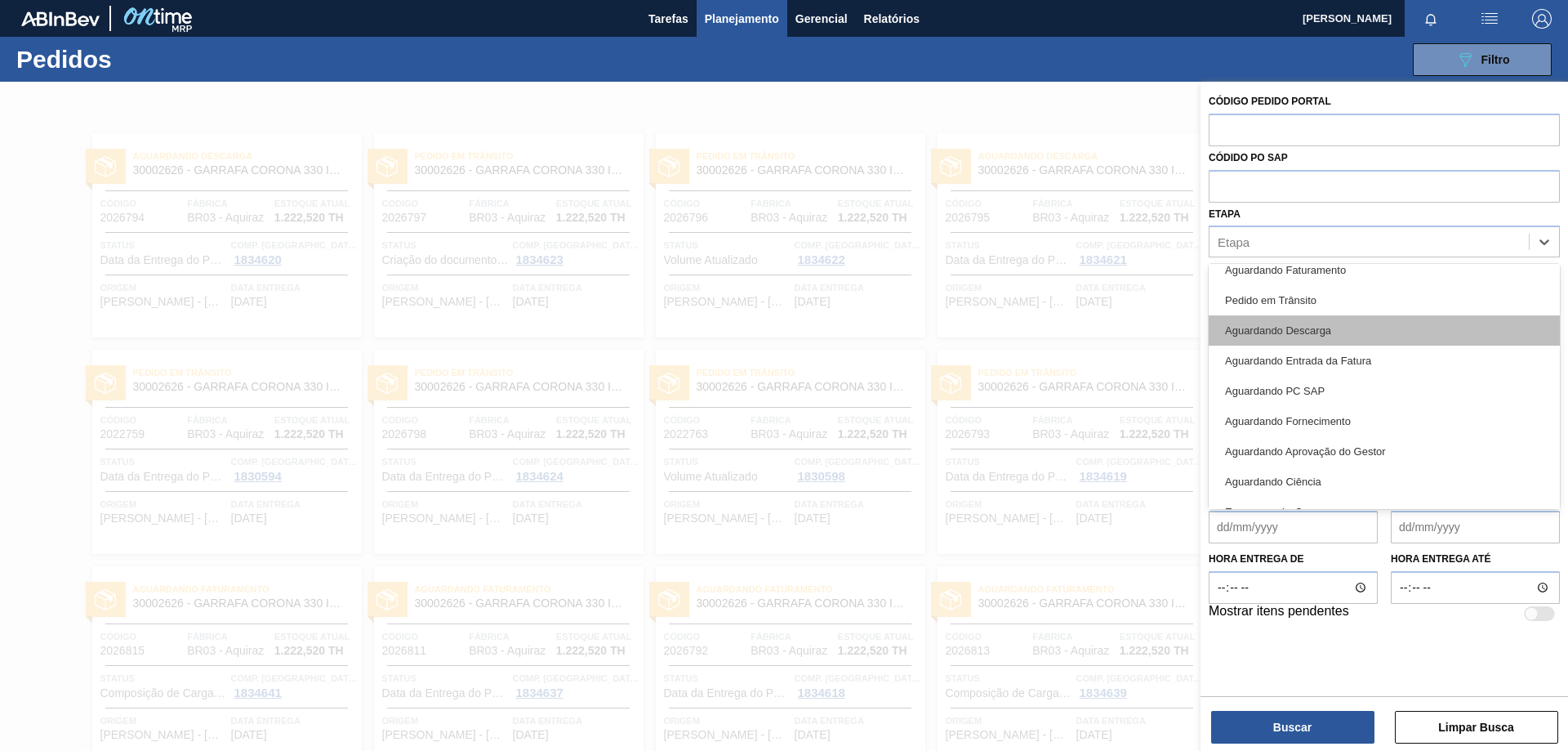
click at [1304, 339] on div "Aguardando Descarga" at bounding box center [1384, 330] width 351 height 30
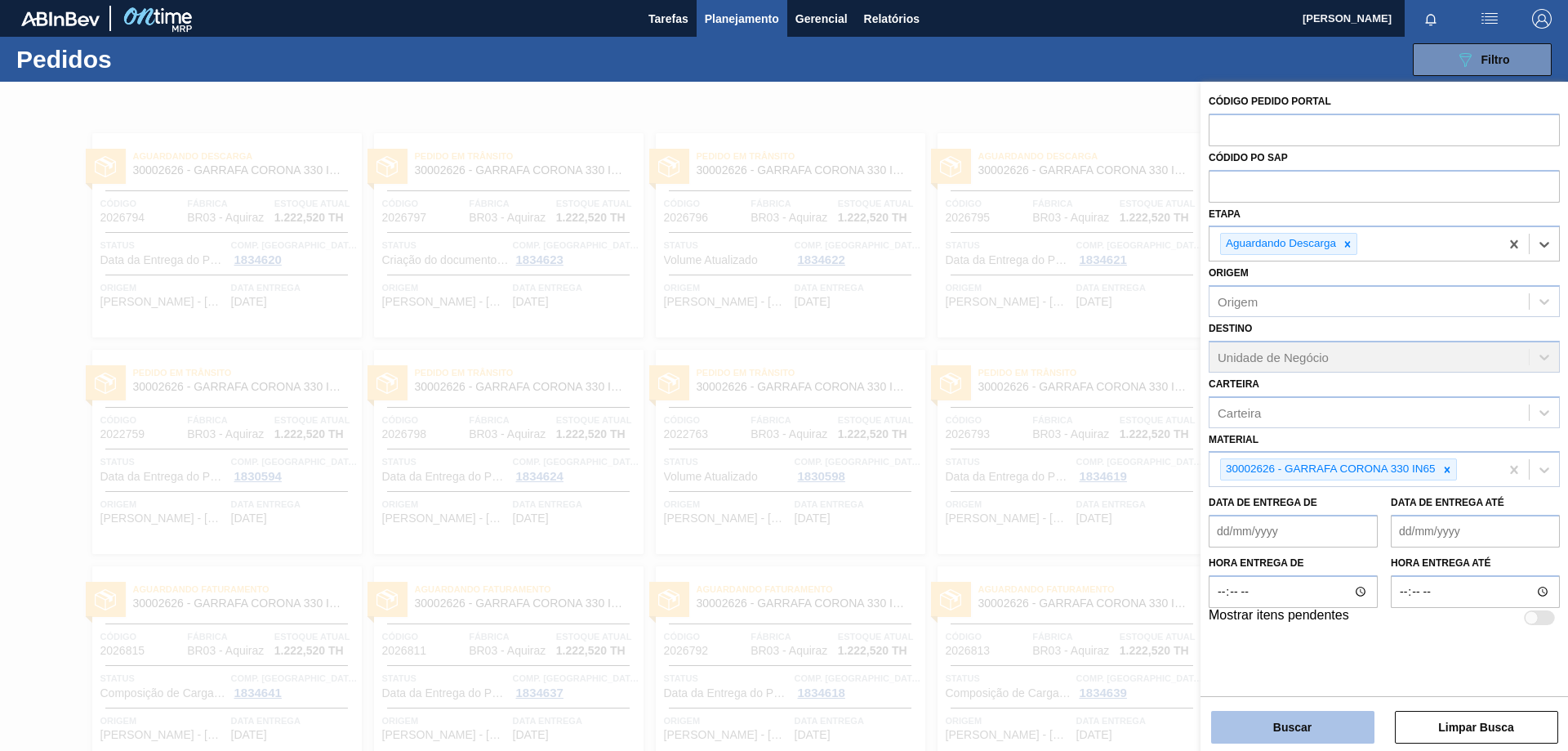
click at [1310, 731] on button "Buscar" at bounding box center [1292, 727] width 163 height 33
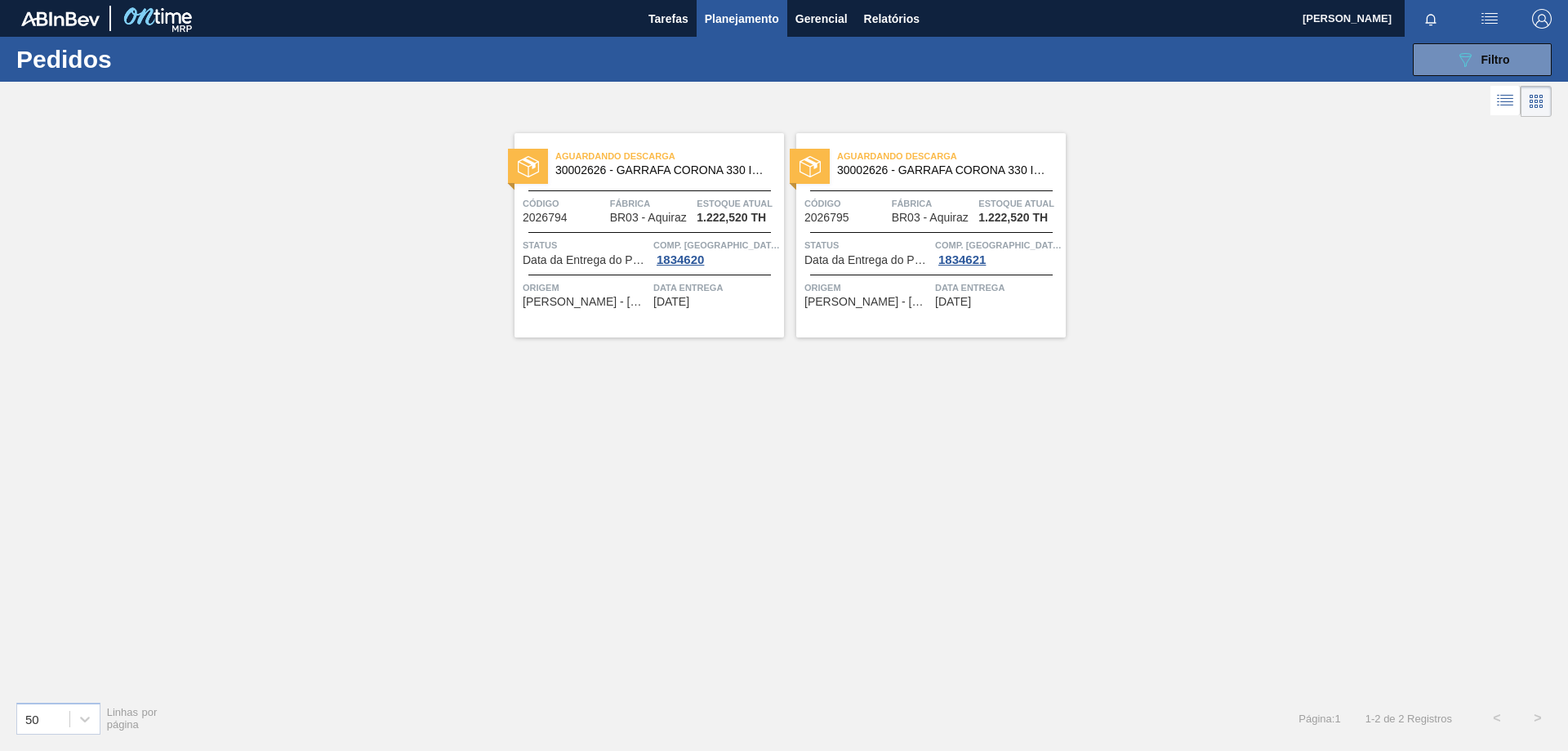
click at [472, 489] on div "Aguardando Descarga 30002626 - GARRAFA CORONA 330 IN65 Código 2026794 Fábrica B…" at bounding box center [784, 404] width 1568 height 567
